Goal: Information Seeking & Learning: Learn about a topic

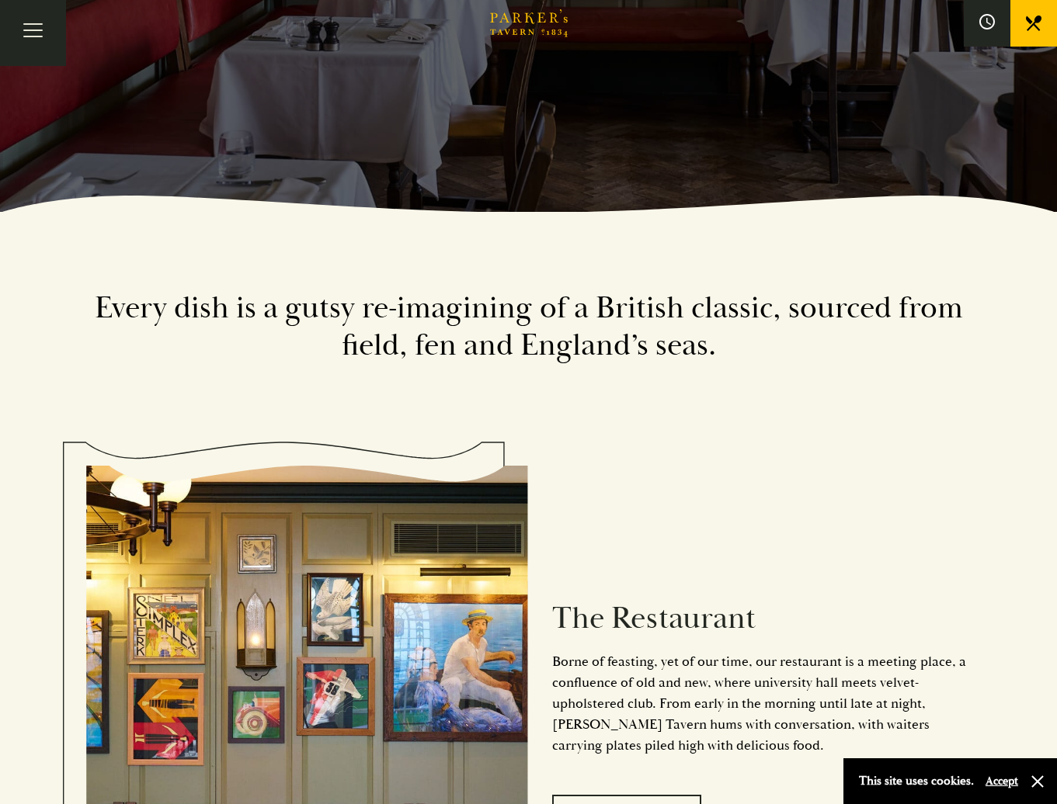
scroll to position [311, 0]
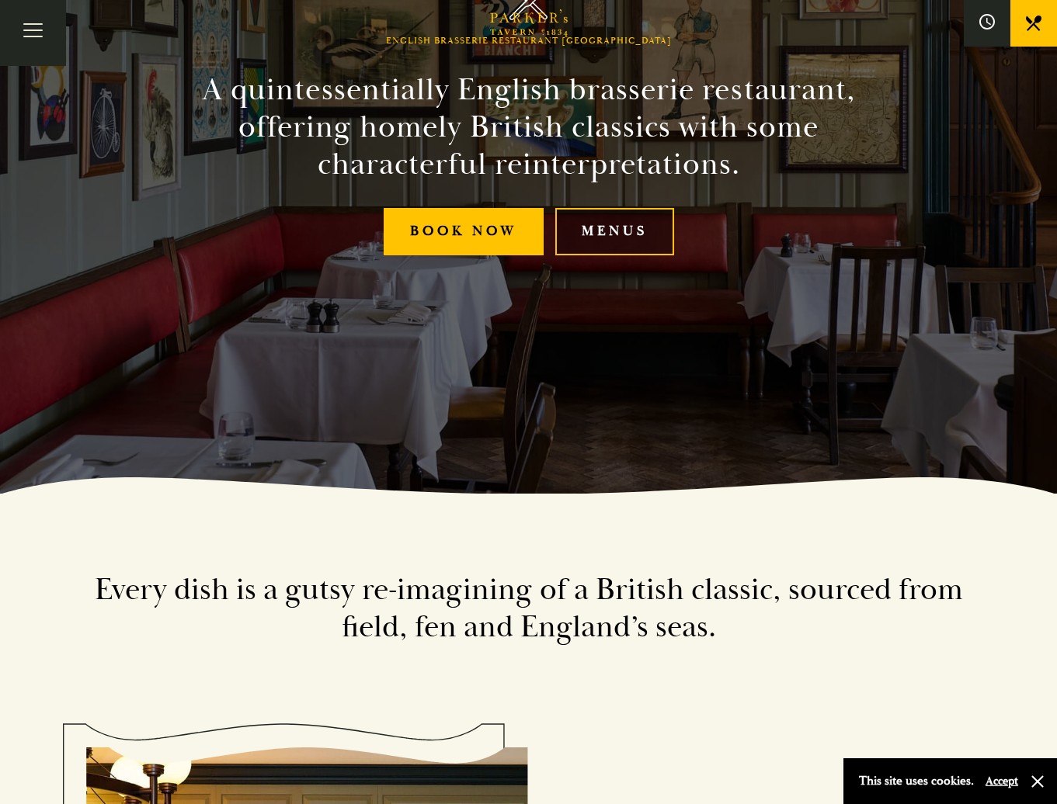
click at [615, 241] on link "Menus" at bounding box center [614, 231] width 119 height 47
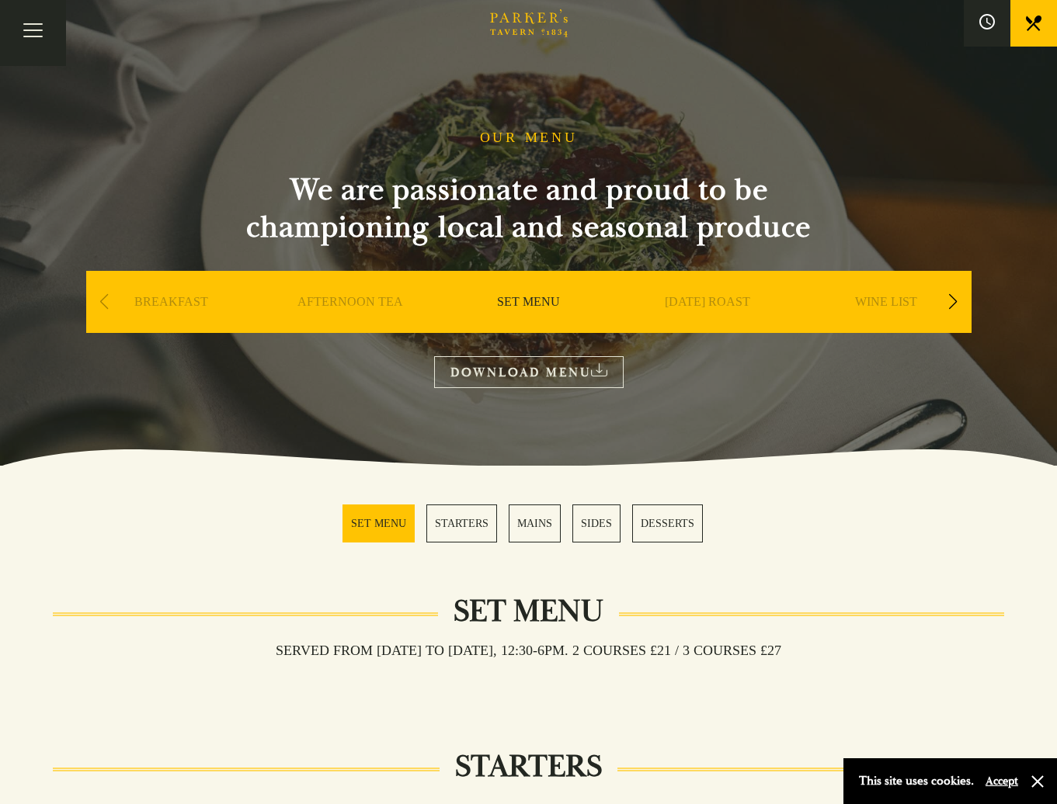
drag, startPoint x: 165, startPoint y: 459, endPoint x: 77, endPoint y: 517, distance: 106.0
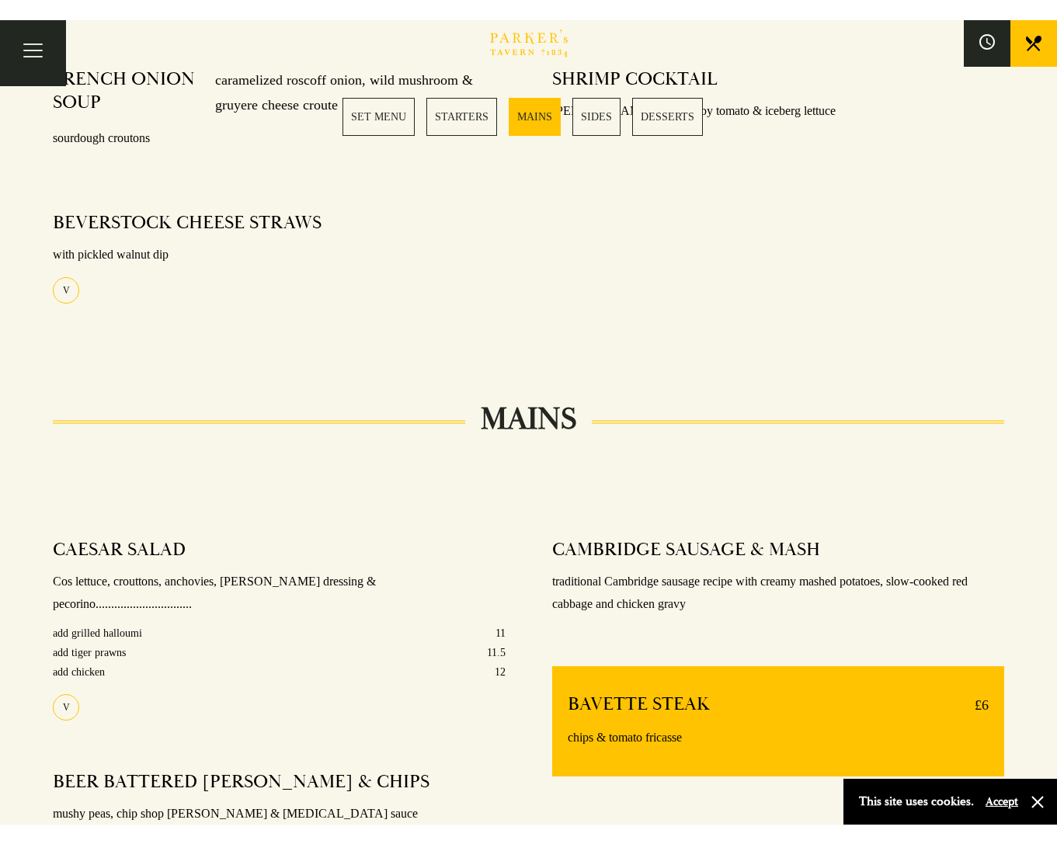
scroll to position [854, 0]
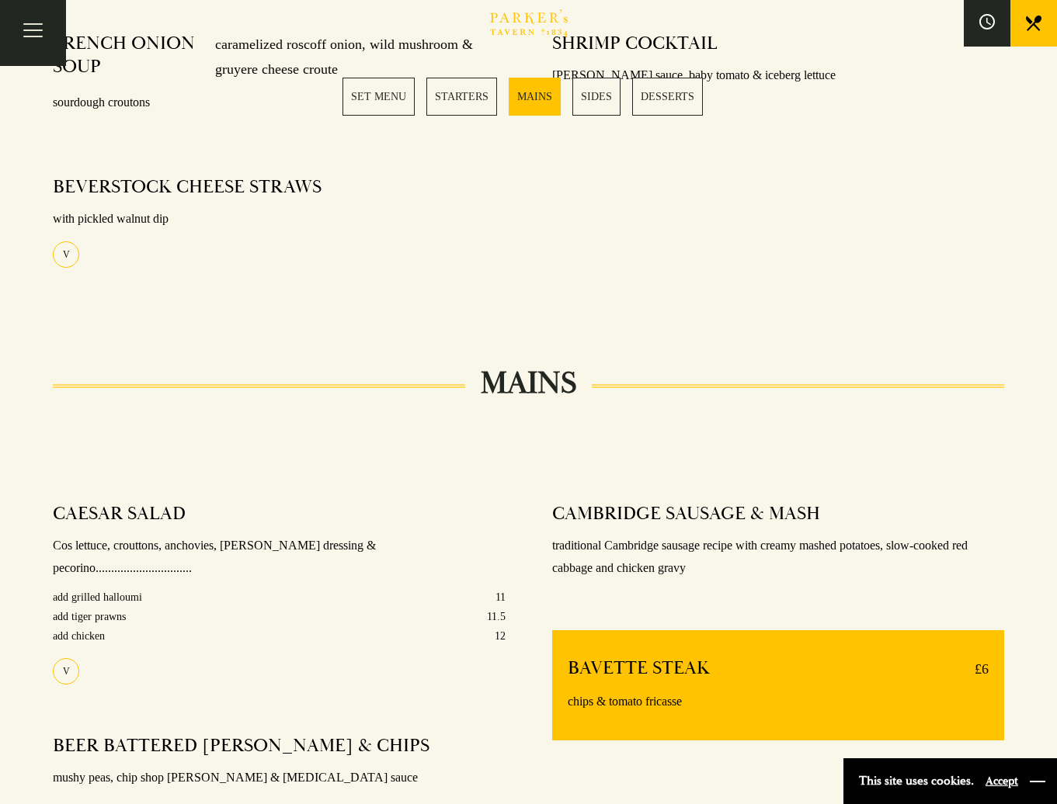
click at [1037, 780] on button "button" at bounding box center [1038, 782] width 16 height 16
